Goal: Task Accomplishment & Management: Manage account settings

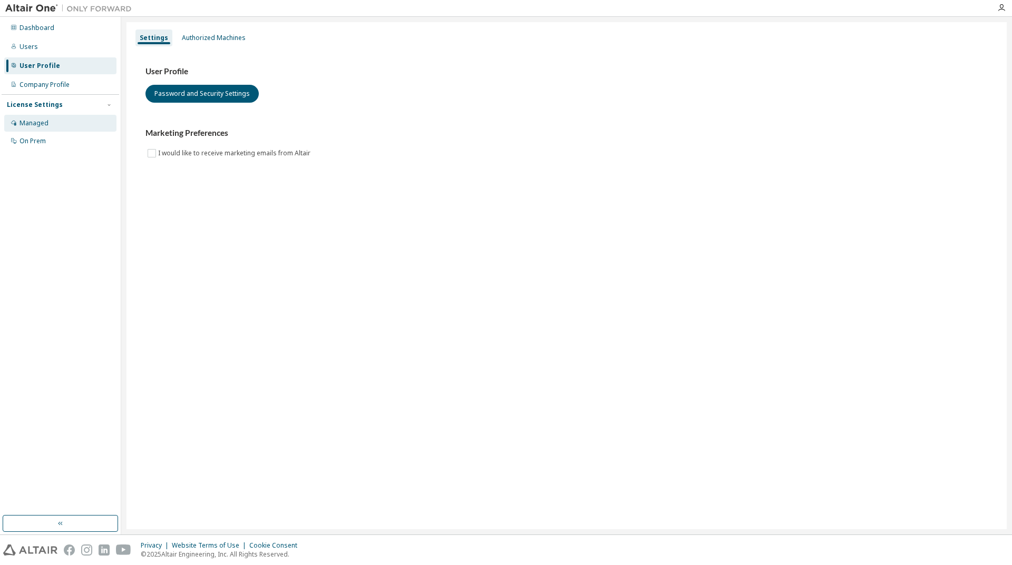
click at [42, 121] on div "Managed" at bounding box center [33, 123] width 29 height 8
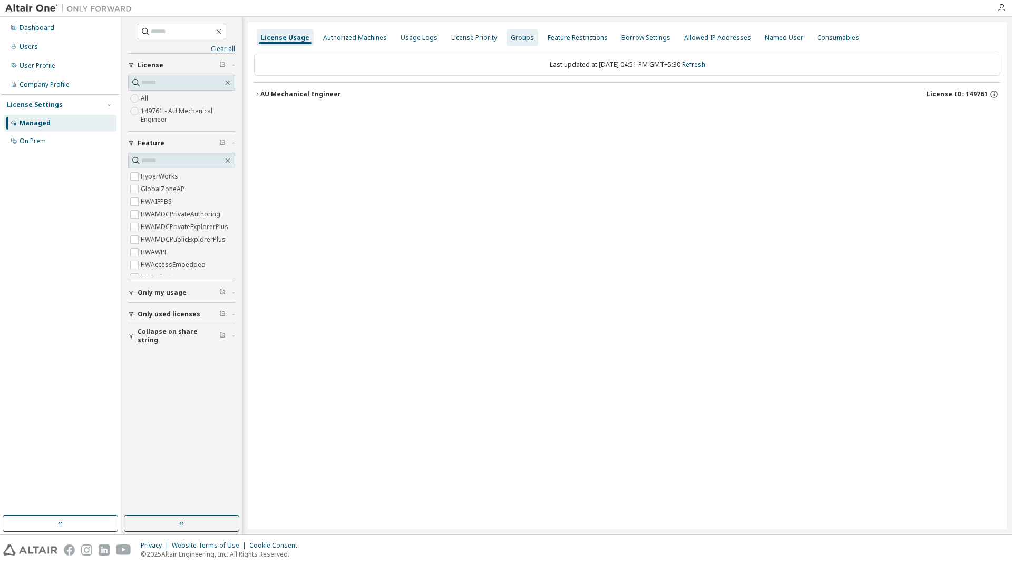
click at [511, 38] on div "Groups" at bounding box center [522, 38] width 23 height 8
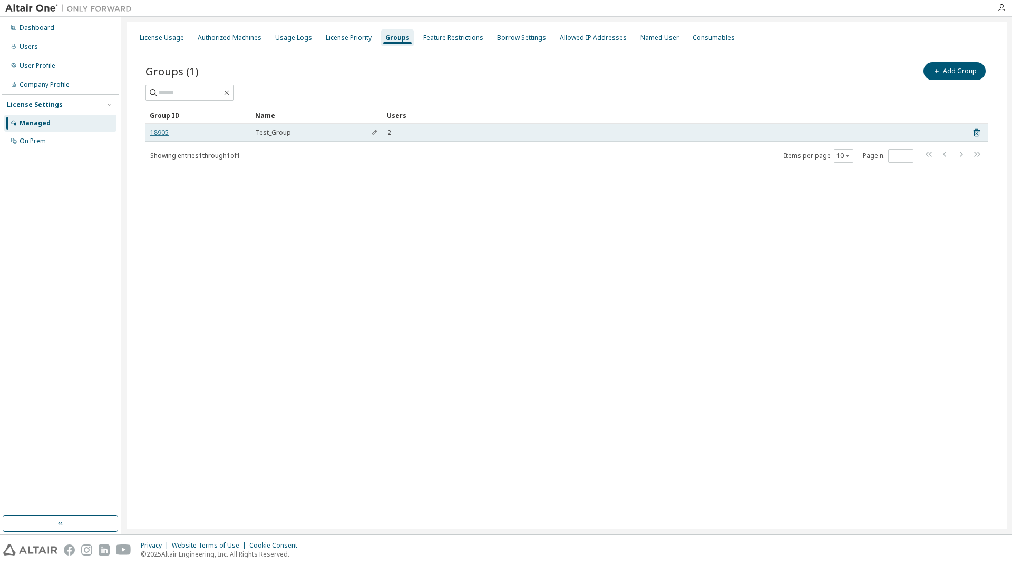
click at [158, 129] on link "18905" at bounding box center [159, 133] width 18 height 8
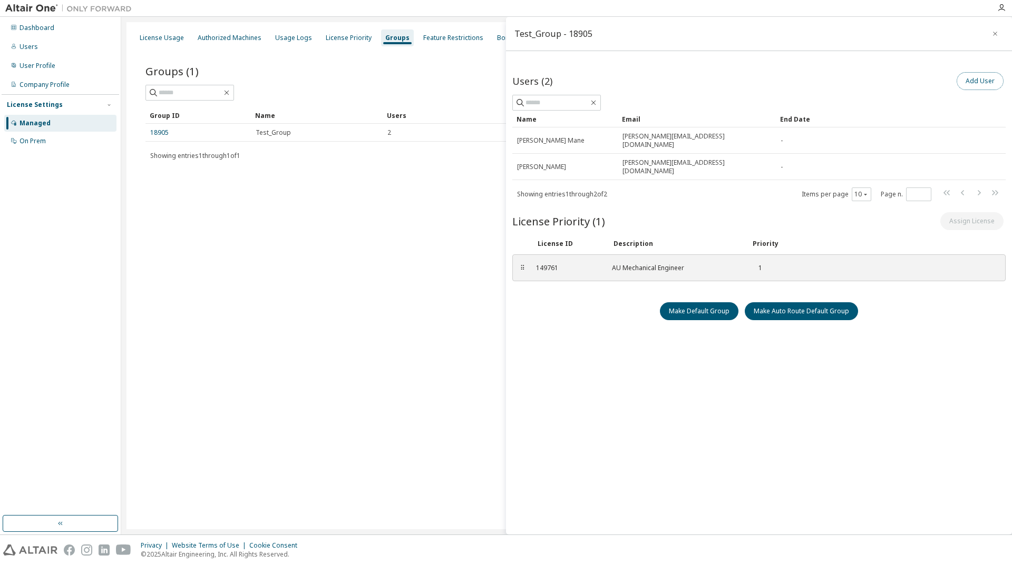
click at [970, 77] on button "Add User" at bounding box center [979, 81] width 47 height 18
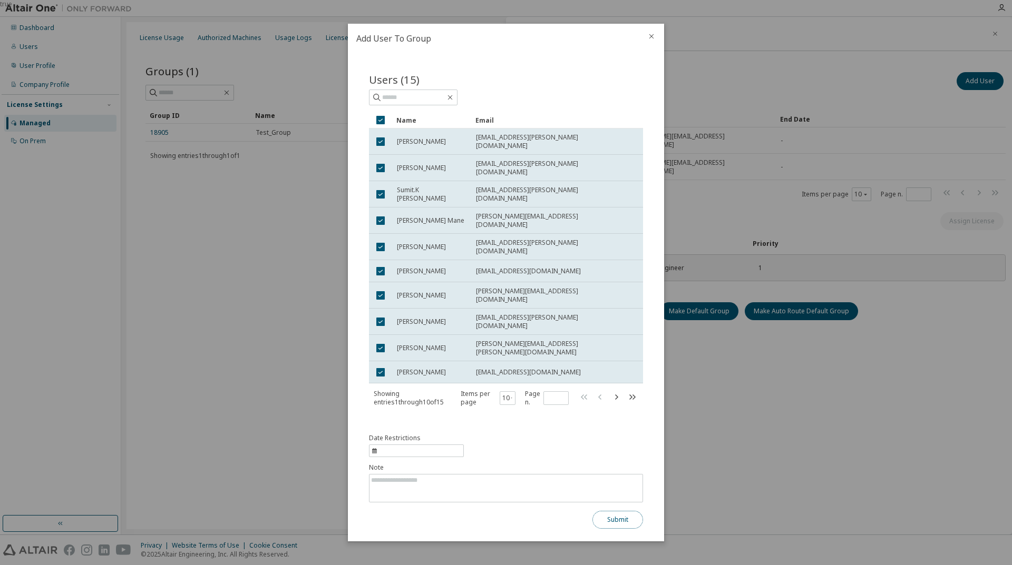
click at [620, 511] on button "Submit" at bounding box center [617, 520] width 51 height 18
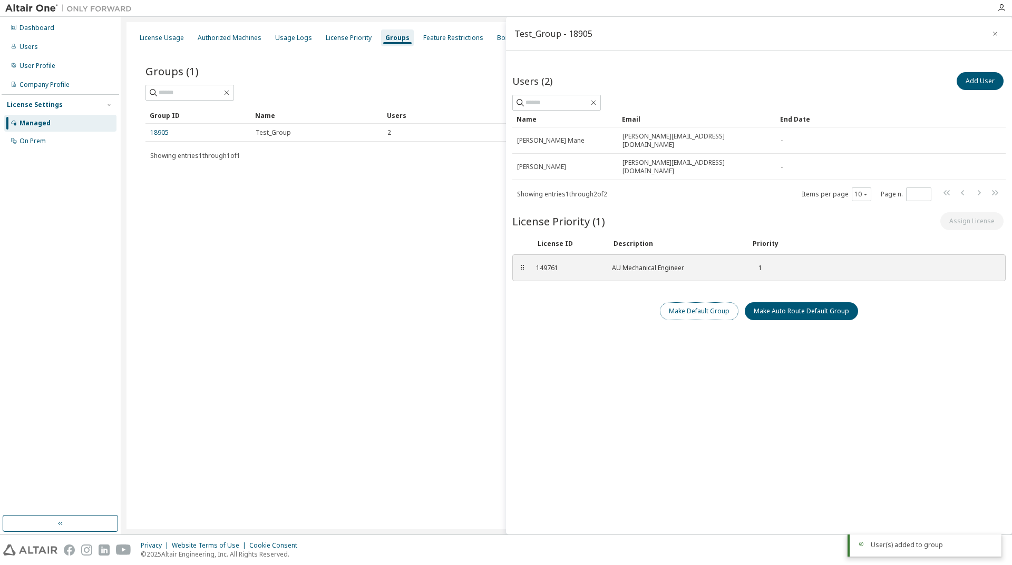
click at [700, 302] on button "Make Default Group" at bounding box center [699, 311] width 79 height 18
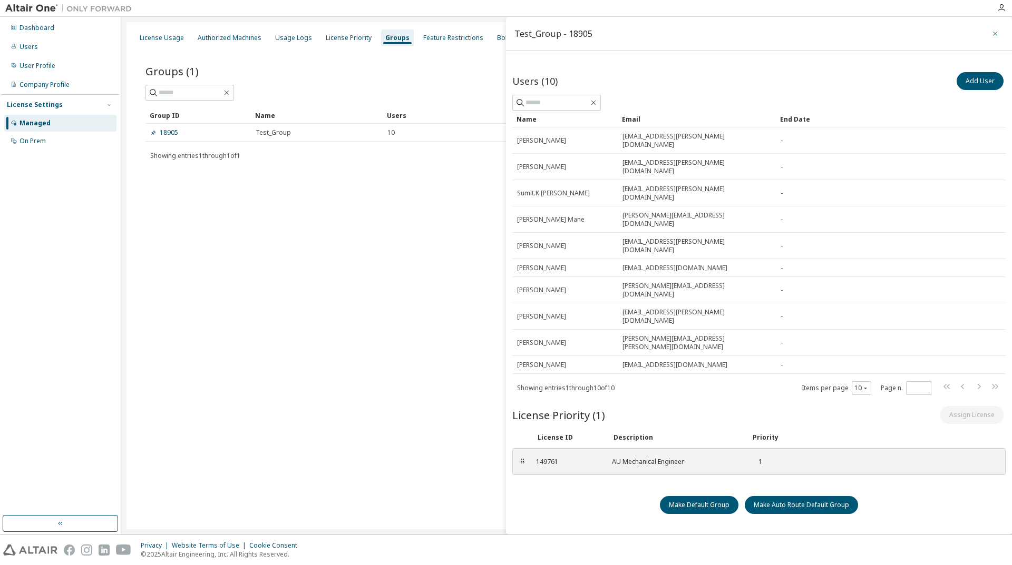
click at [997, 34] on icon "button" at bounding box center [994, 34] width 7 height 8
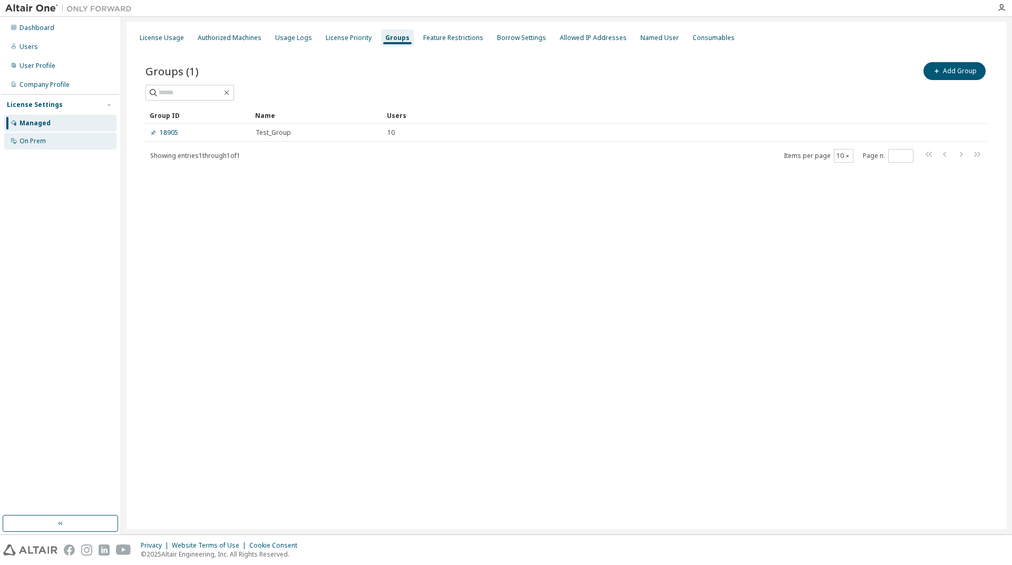
click at [24, 137] on div "On Prem" at bounding box center [32, 141] width 26 height 8
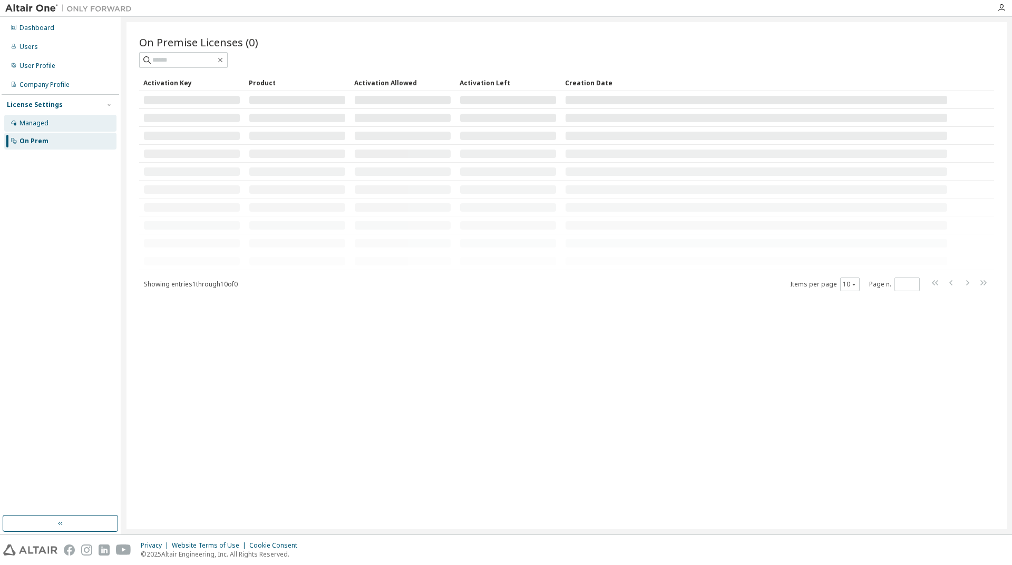
click at [19, 128] on div "Managed" at bounding box center [60, 123] width 112 height 17
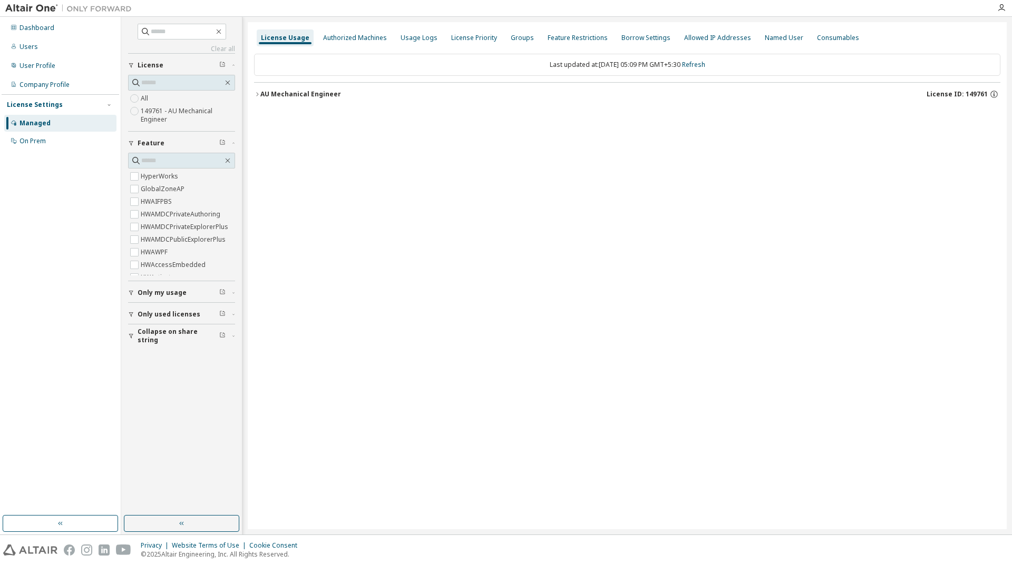
click at [256, 93] on icon "button" at bounding box center [257, 94] width 6 height 6
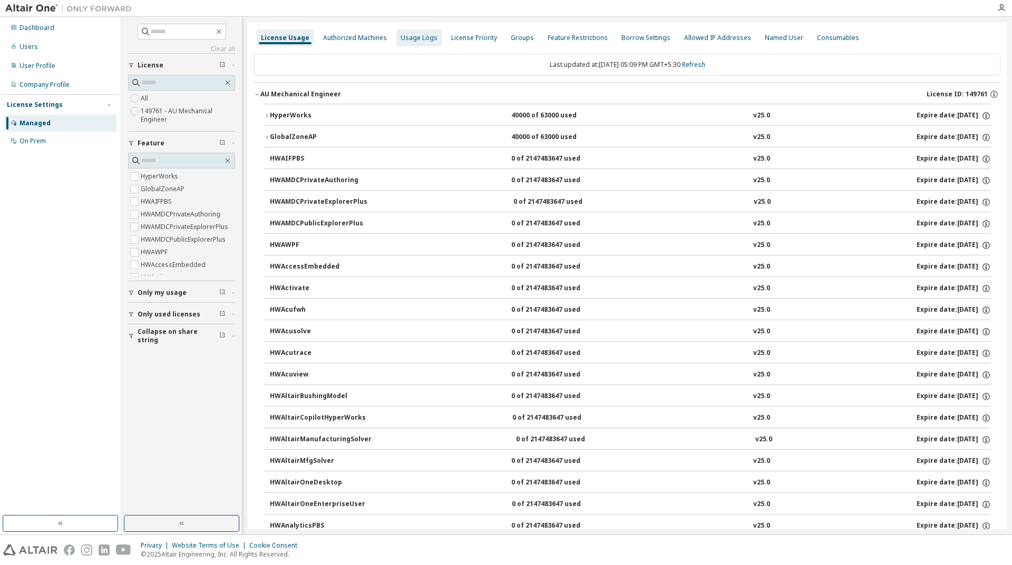
click at [406, 36] on div "Usage Logs" at bounding box center [419, 38] width 37 height 8
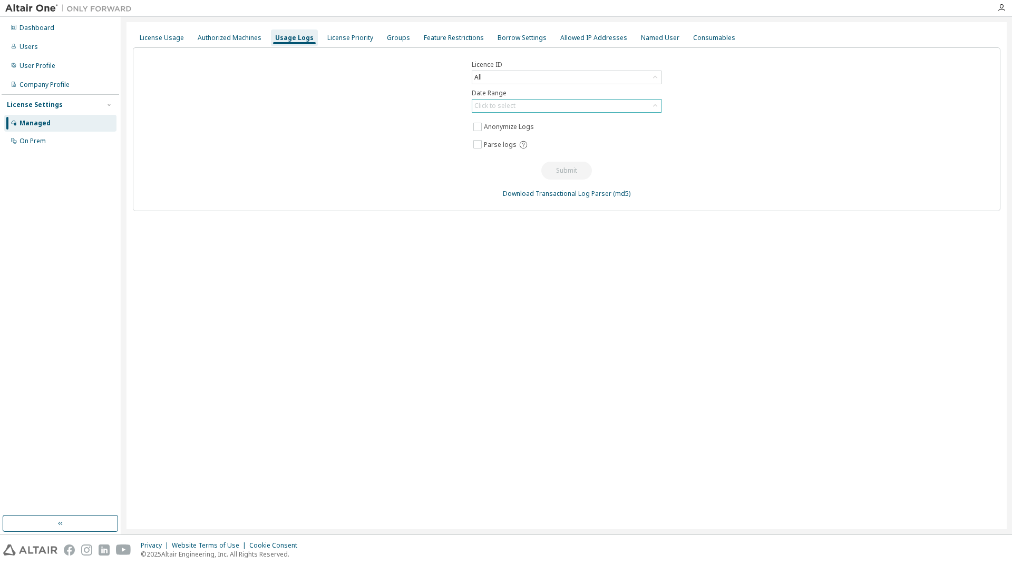
click at [520, 105] on div "Click to select" at bounding box center [566, 106] width 189 height 13
click at [348, 36] on div "License Priority" at bounding box center [350, 38] width 46 height 8
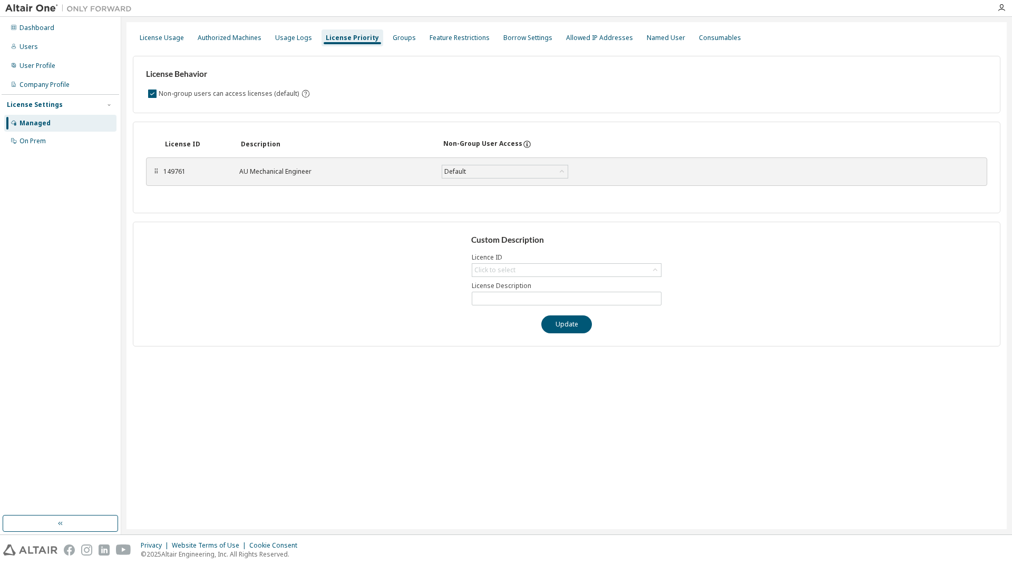
click at [465, 186] on div "⠿ 149761 AU Mechanical Engineer Default Save" at bounding box center [566, 171] width 841 height 33
click at [335, 178] on div "149761 AU Mechanical Engineer Default Save" at bounding box center [397, 171] width 468 height 19
click at [394, 41] on div "Groups" at bounding box center [404, 38] width 23 height 8
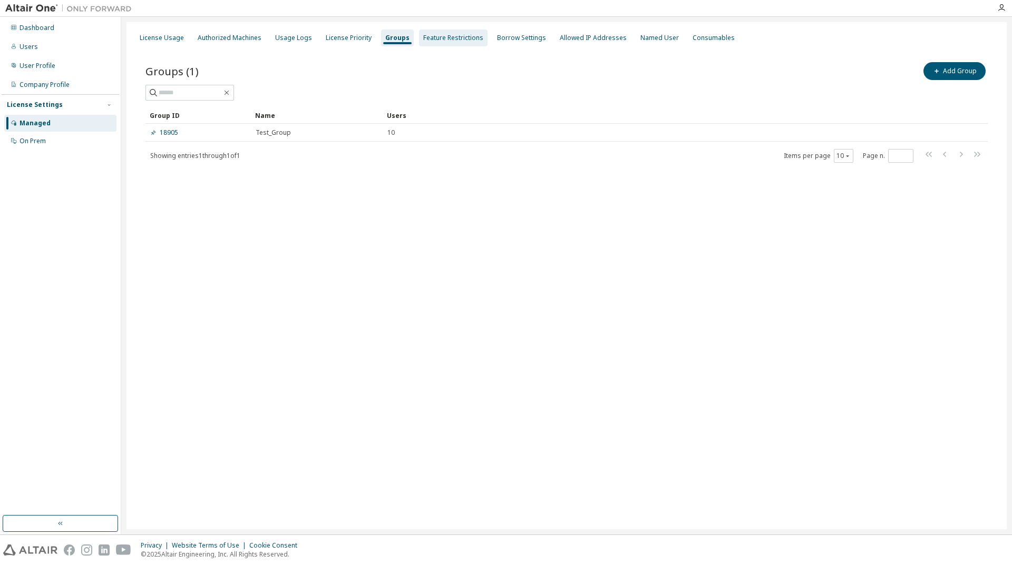
click at [456, 38] on div "Feature Restrictions" at bounding box center [453, 38] width 60 height 8
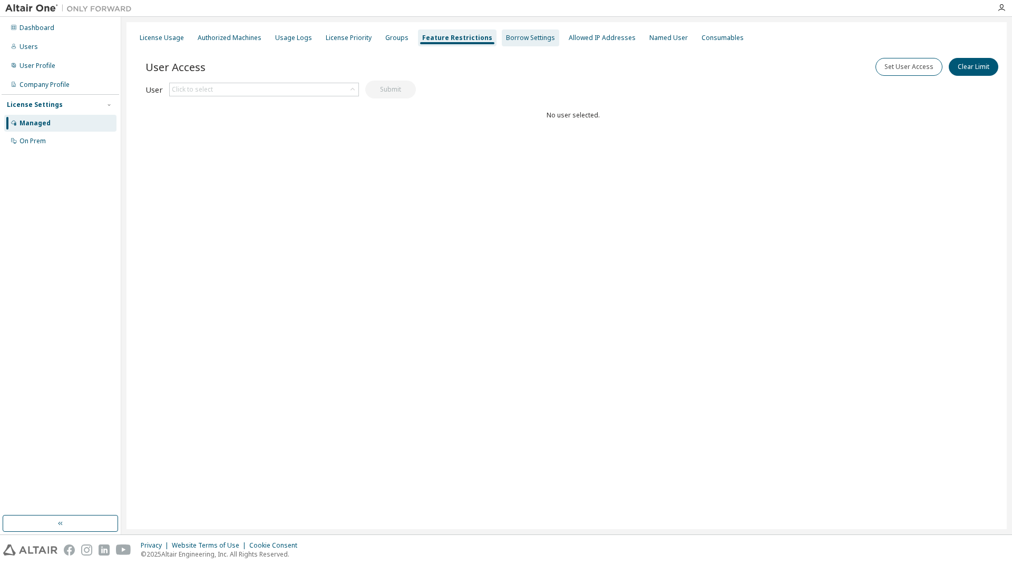
click at [509, 39] on div "Borrow Settings" at bounding box center [530, 38] width 49 height 8
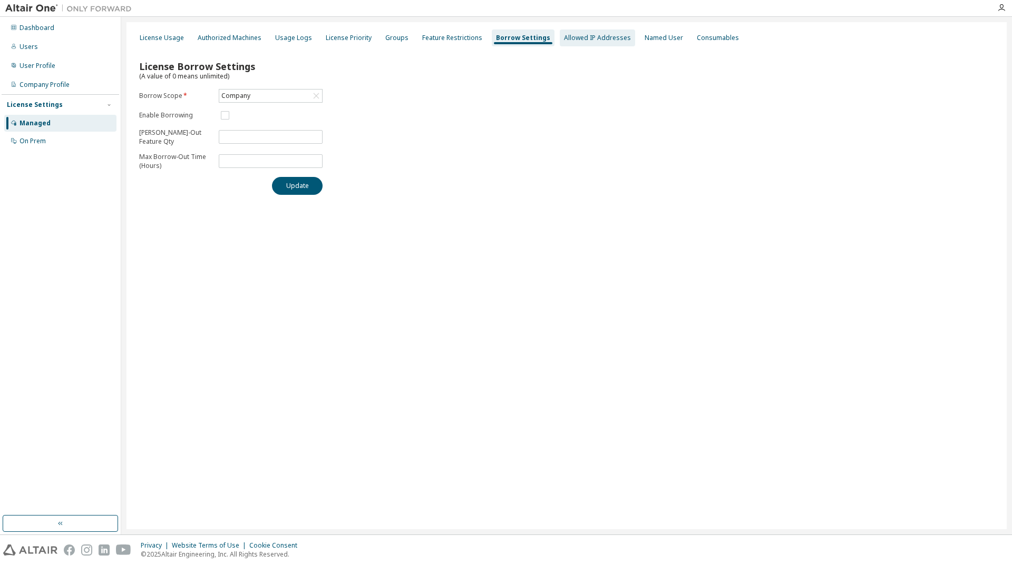
click at [587, 38] on div "Allowed IP Addresses" at bounding box center [597, 38] width 67 height 8
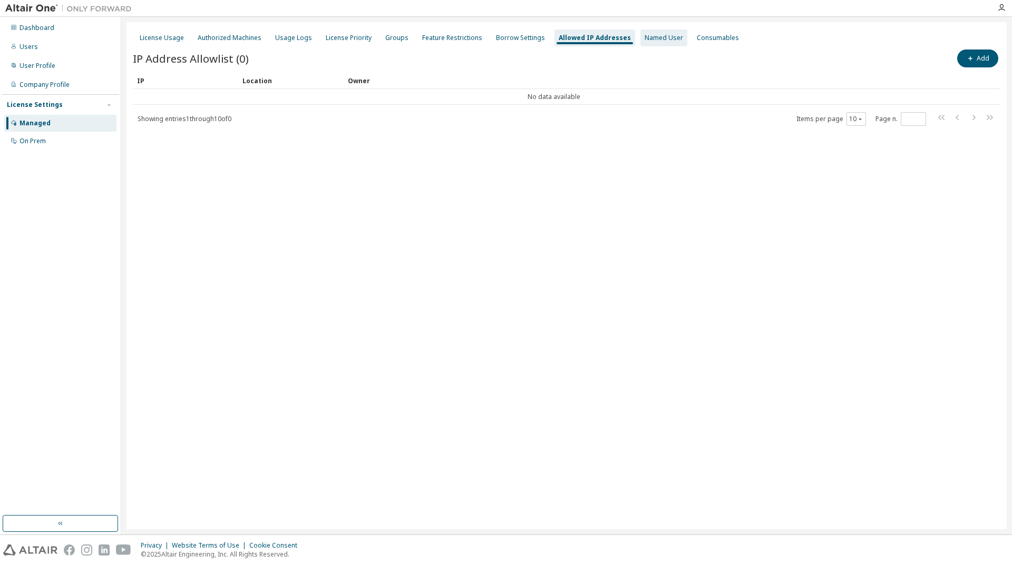
click at [645, 36] on div "Named User" at bounding box center [664, 38] width 38 height 8
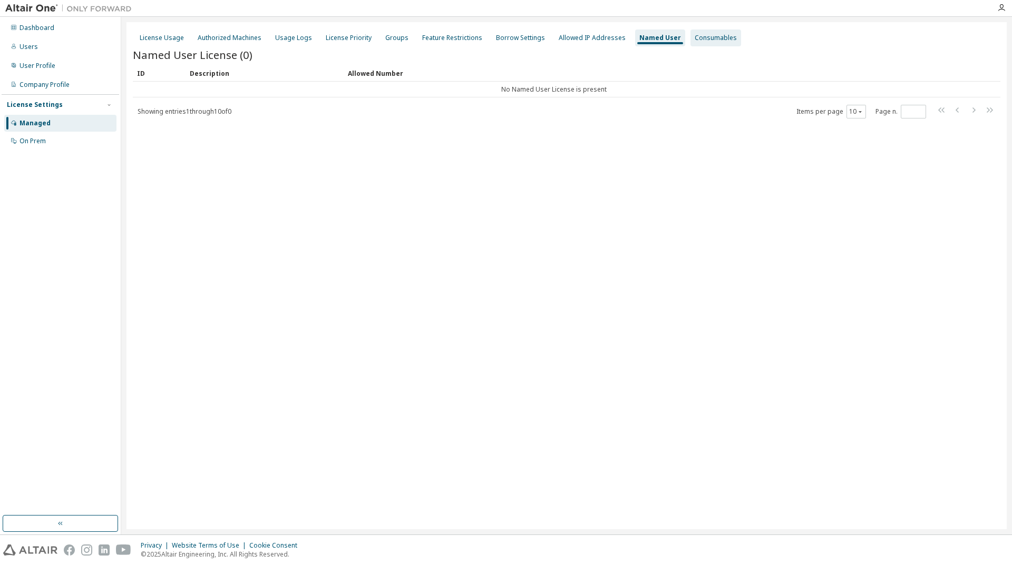
click at [699, 38] on div "Consumables" at bounding box center [716, 38] width 42 height 8
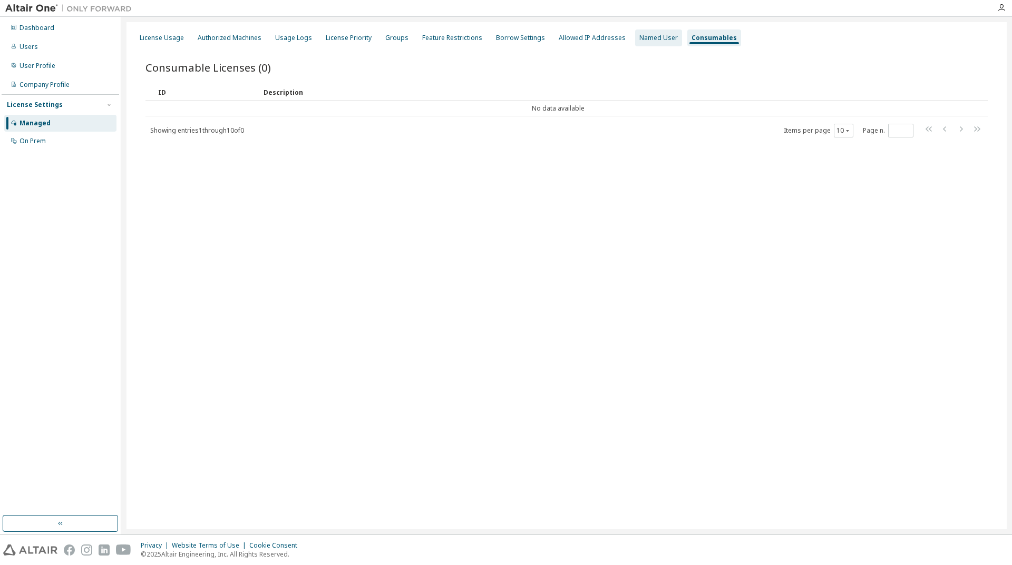
click at [639, 37] on div "Named User" at bounding box center [658, 38] width 38 height 8
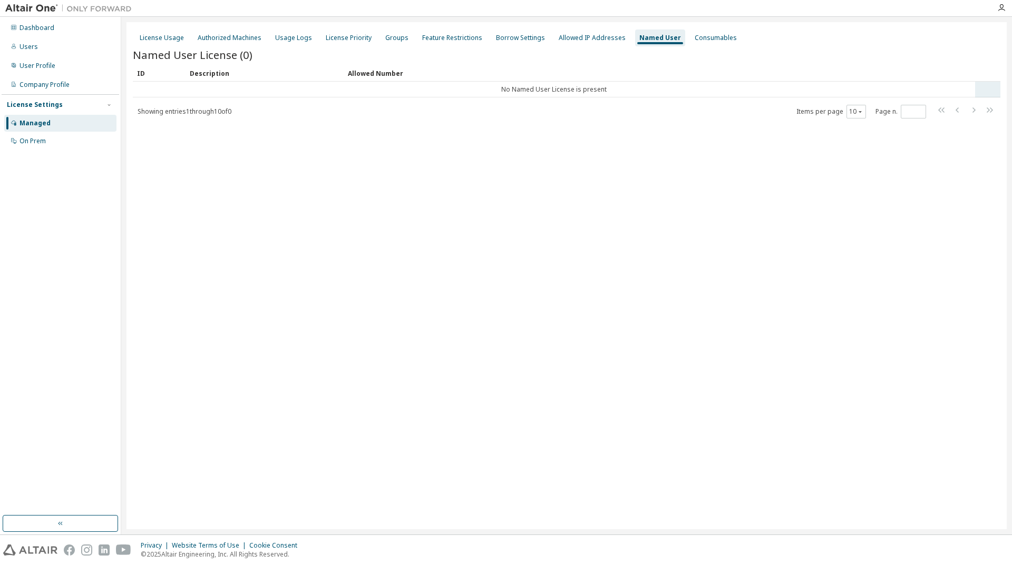
click at [651, 96] on td "No Named User License is present" at bounding box center [554, 90] width 842 height 16
click at [647, 91] on td "No Named User License is present" at bounding box center [554, 90] width 842 height 16
click at [67, 137] on div "On Prem" at bounding box center [60, 141] width 112 height 17
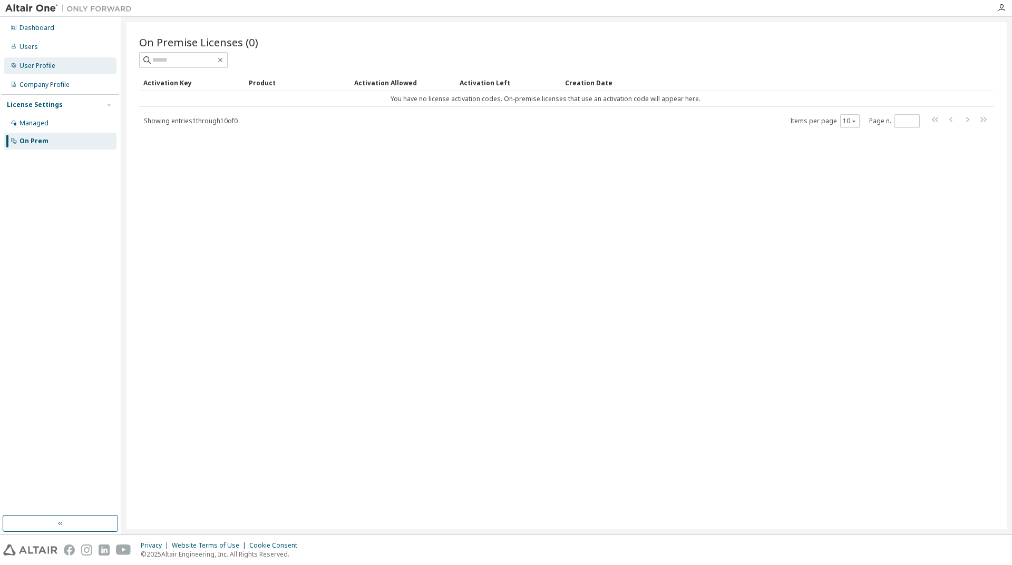
click at [37, 58] on div "User Profile" at bounding box center [60, 65] width 112 height 17
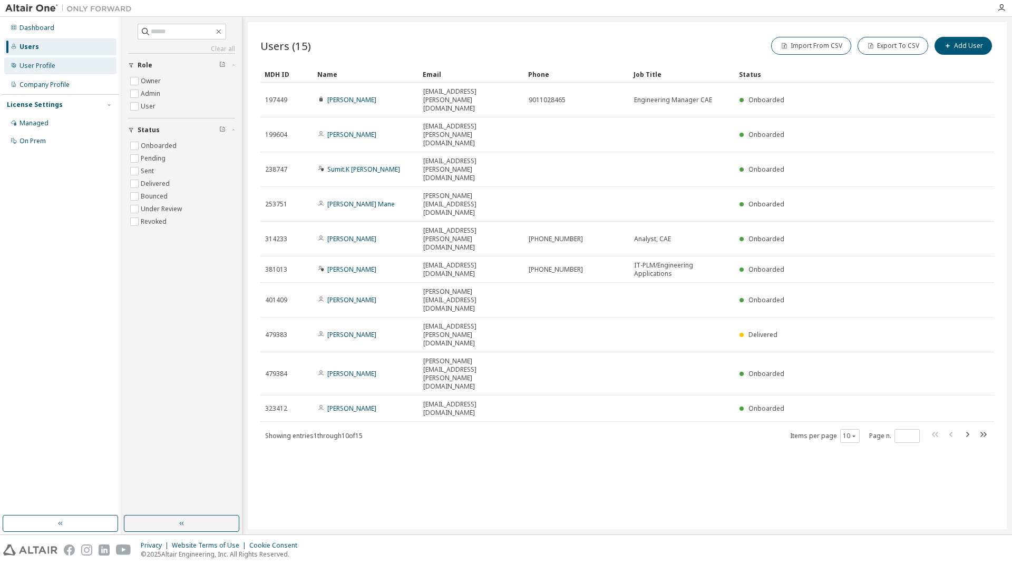
click at [36, 69] on div "User Profile" at bounding box center [37, 66] width 36 height 8
